Goal: Task Accomplishment & Management: Manage account settings

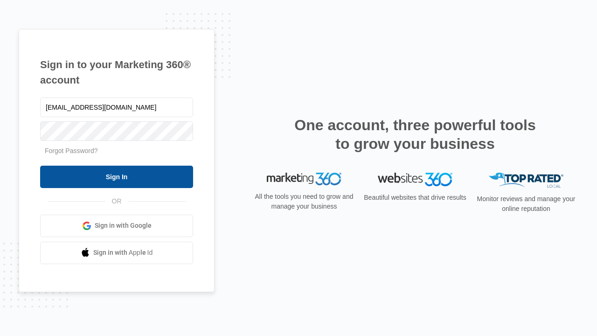
click at [117, 176] on input "Sign In" at bounding box center [116, 176] width 153 height 22
